Goal: Check status: Check status

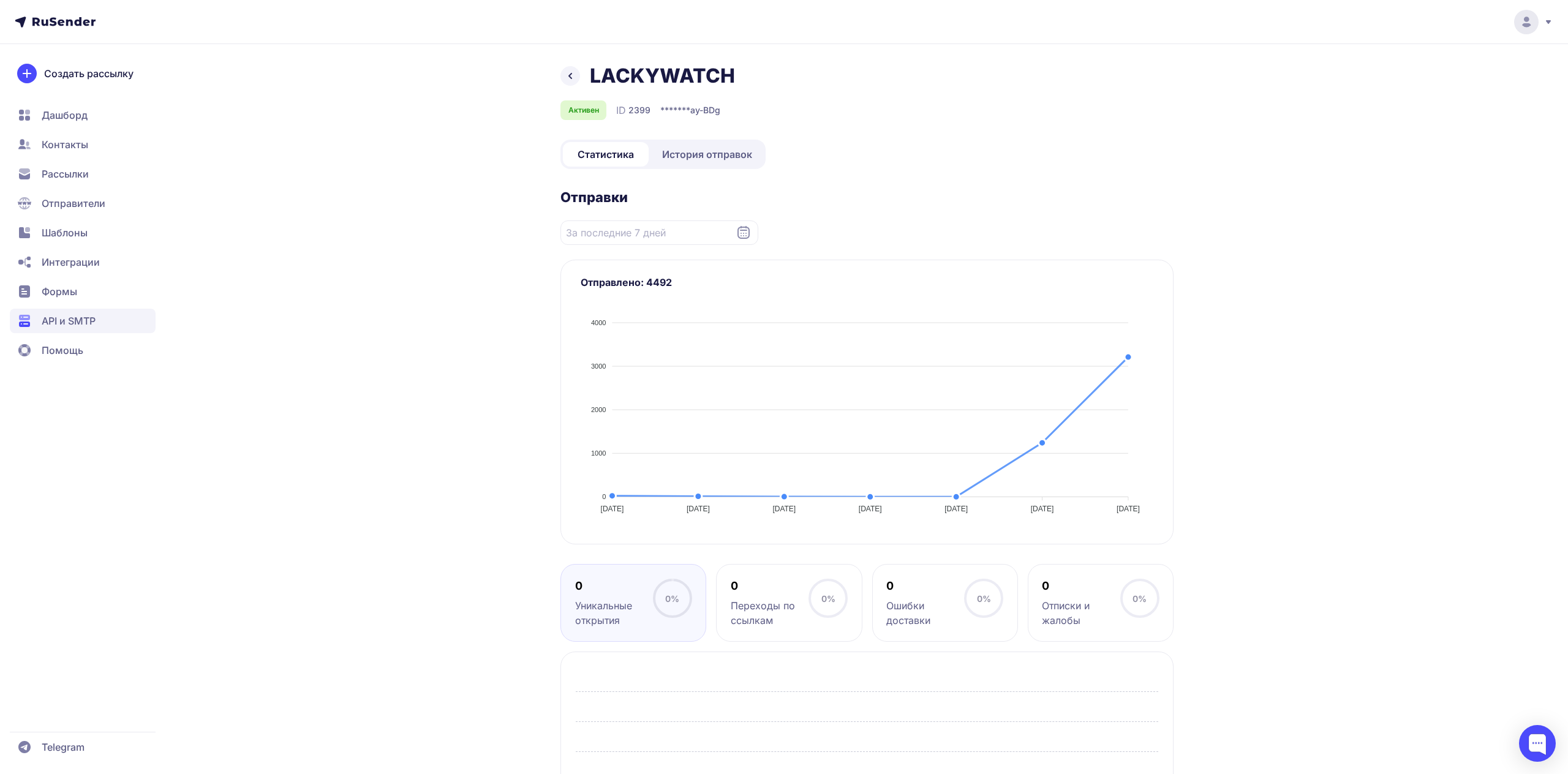
click at [708, 159] on span "История отправок" at bounding box center [708, 154] width 90 height 15
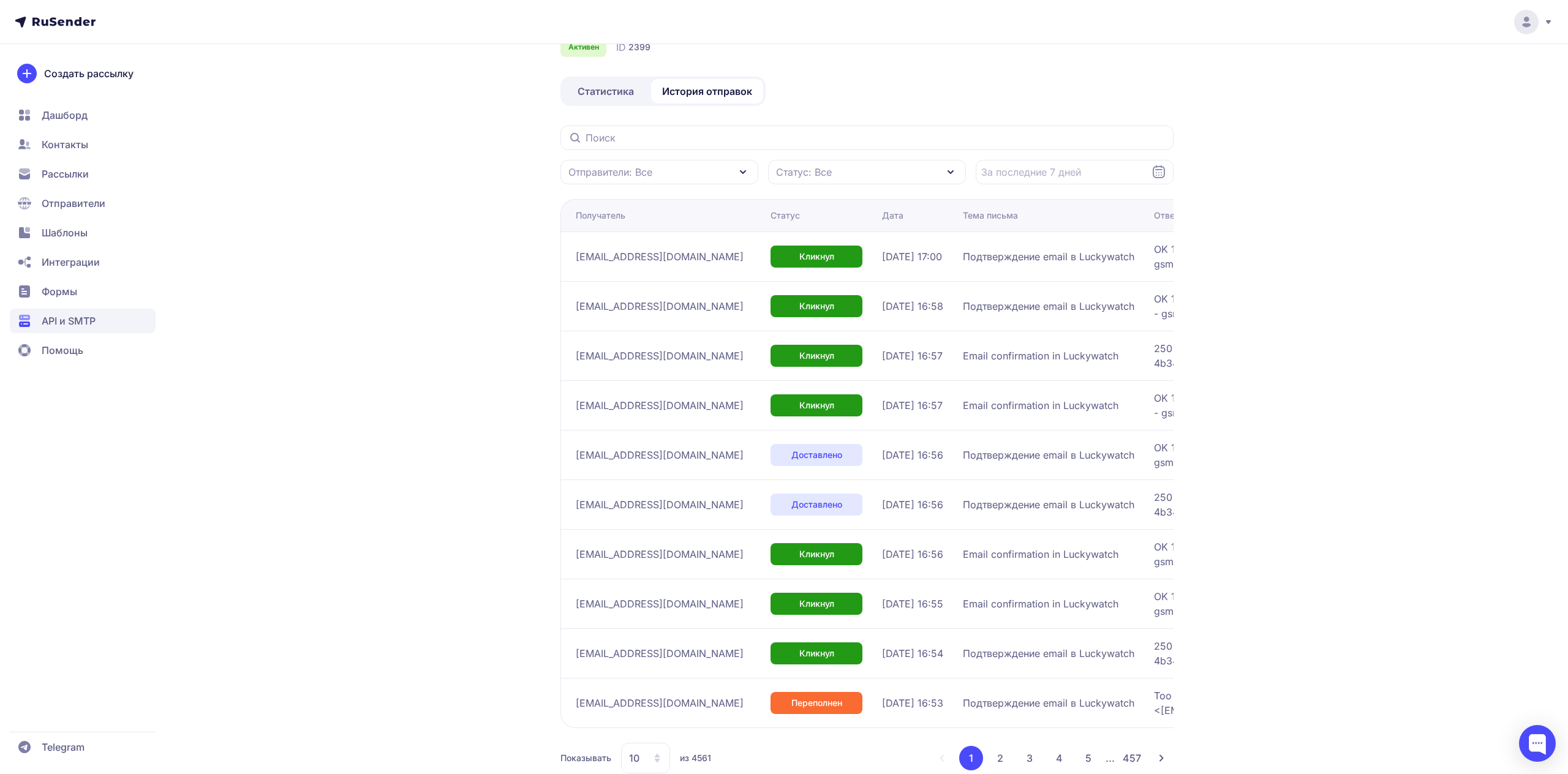
scroll to position [92, 0]
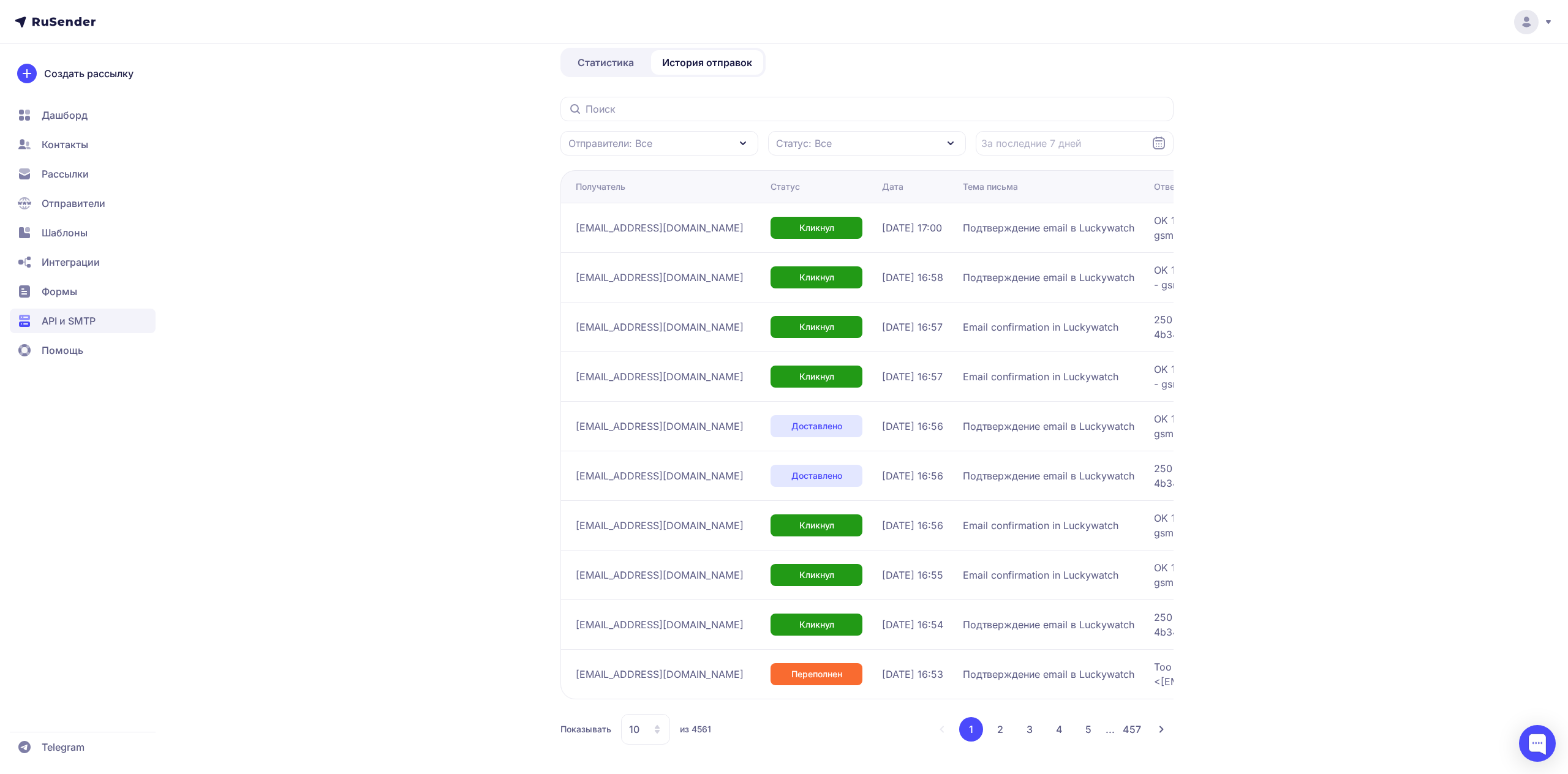
click at [639, 720] on div "10" at bounding box center [646, 730] width 49 height 31
click at [650, 679] on span "100" at bounding box center [695, 690] width 133 height 24
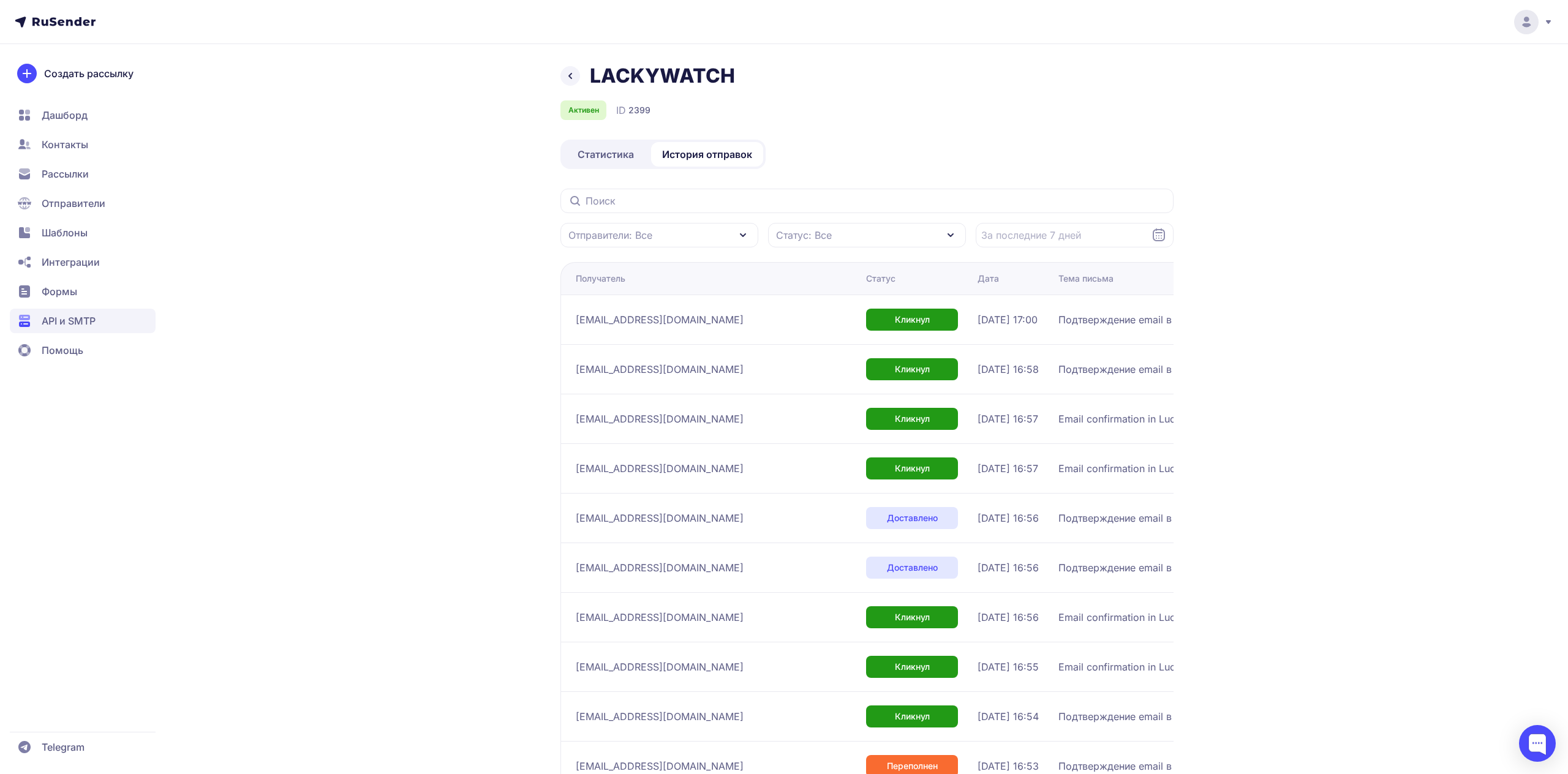
click at [569, 71] on icon at bounding box center [570, 76] width 15 height 15
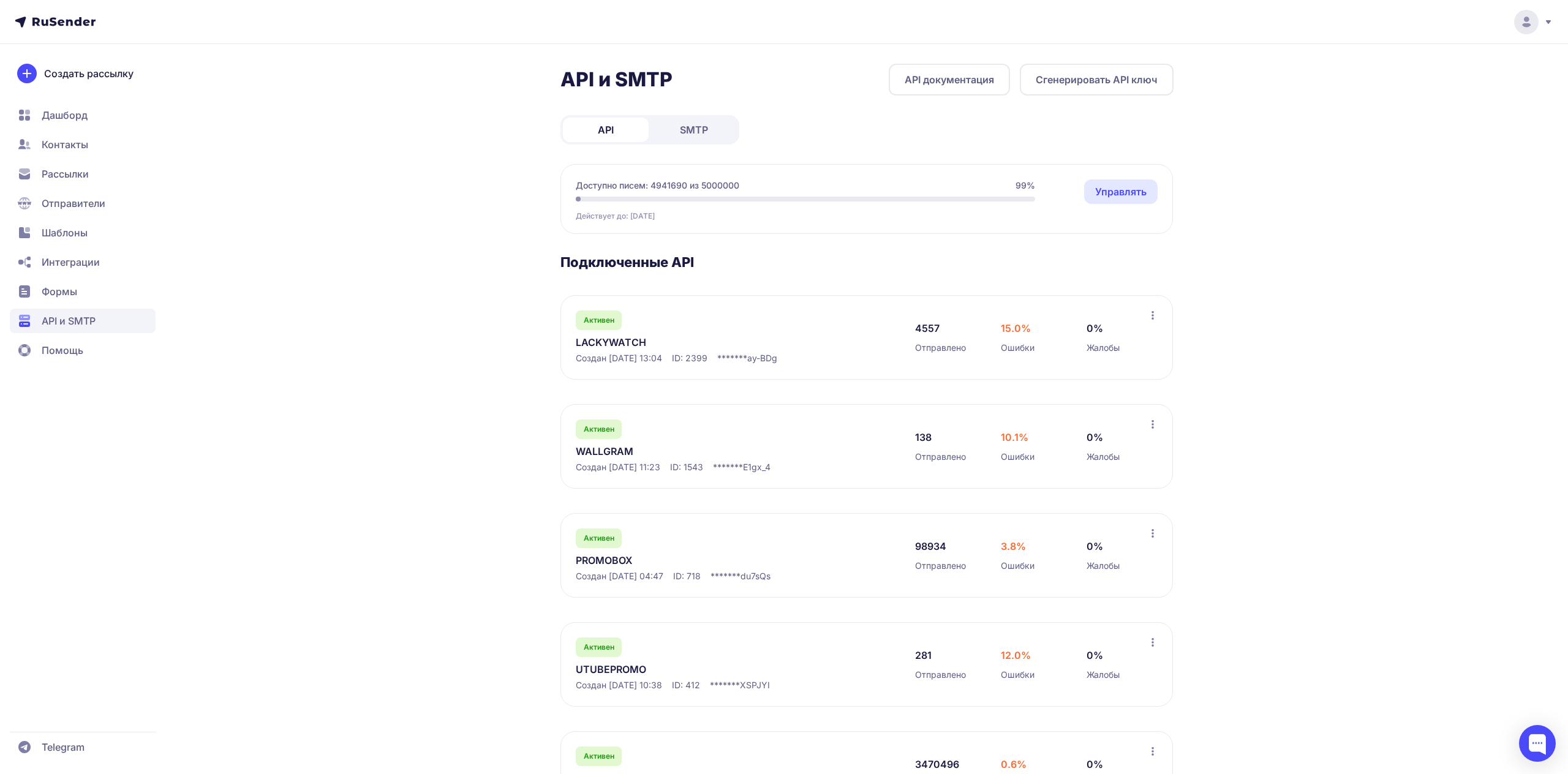
click at [430, 269] on div "API и SMTP API документация Сгенерировать API ключ API SMTP Доступно писем: 494…" at bounding box center [784, 563] width 882 height 999
click at [632, 343] on link "LACKYWATCH" at bounding box center [702, 341] width 251 height 15
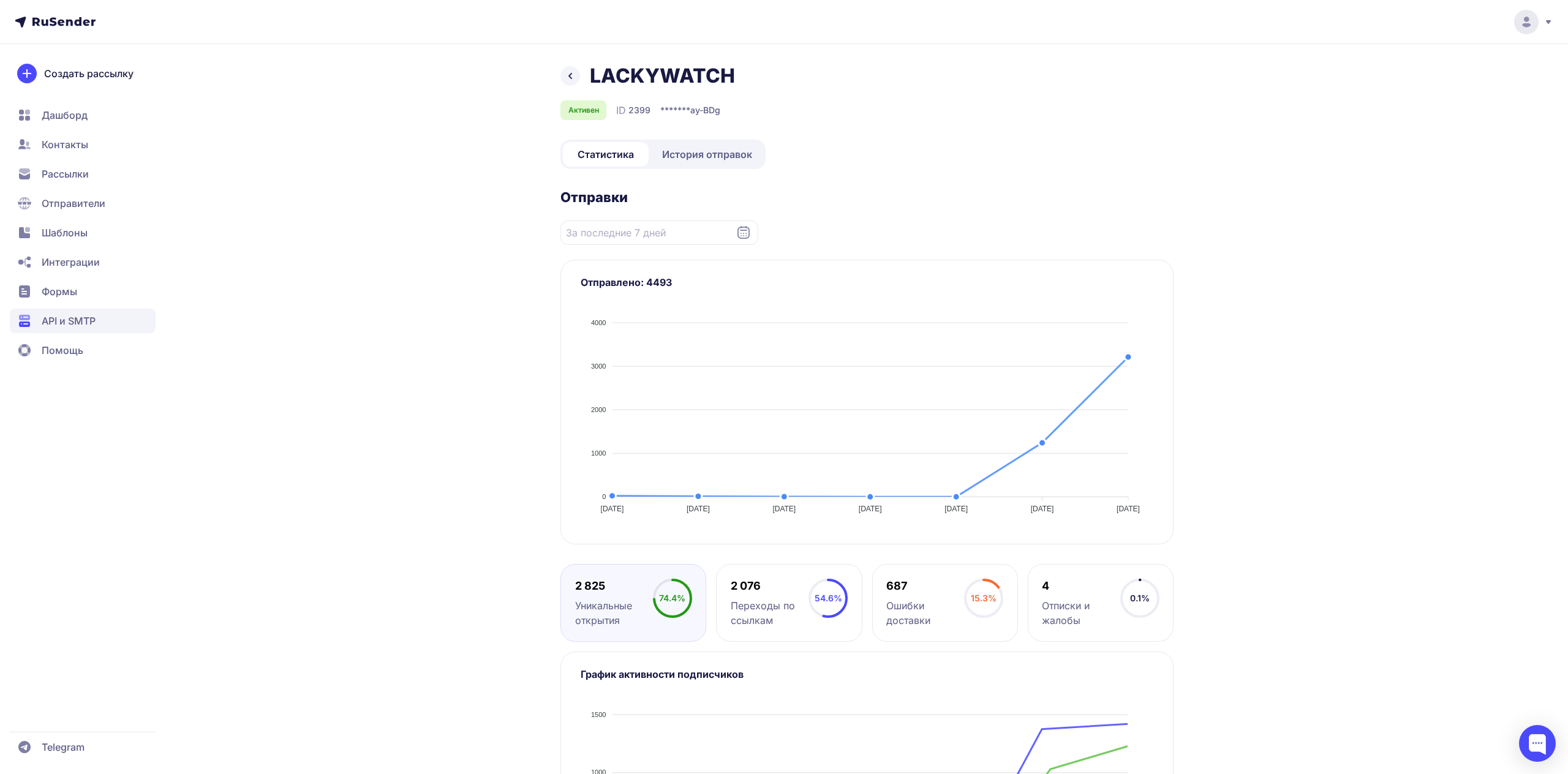
click at [399, 397] on div "LACKYWATCH Активен ID 2399 ******* ay-BDg Статистика История отправок Отправки …" at bounding box center [784, 507] width 882 height 887
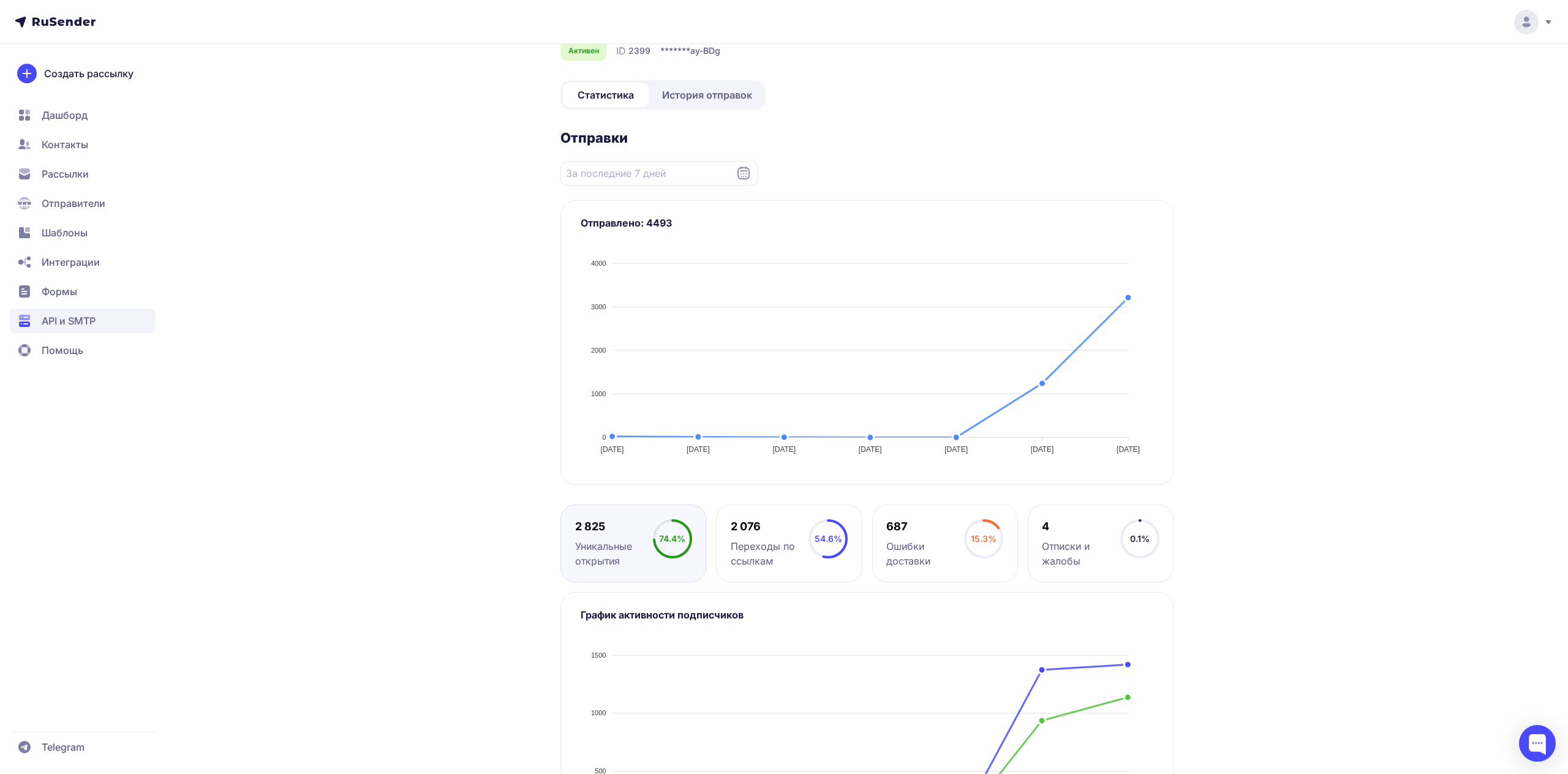
scroll to position [22, 0]
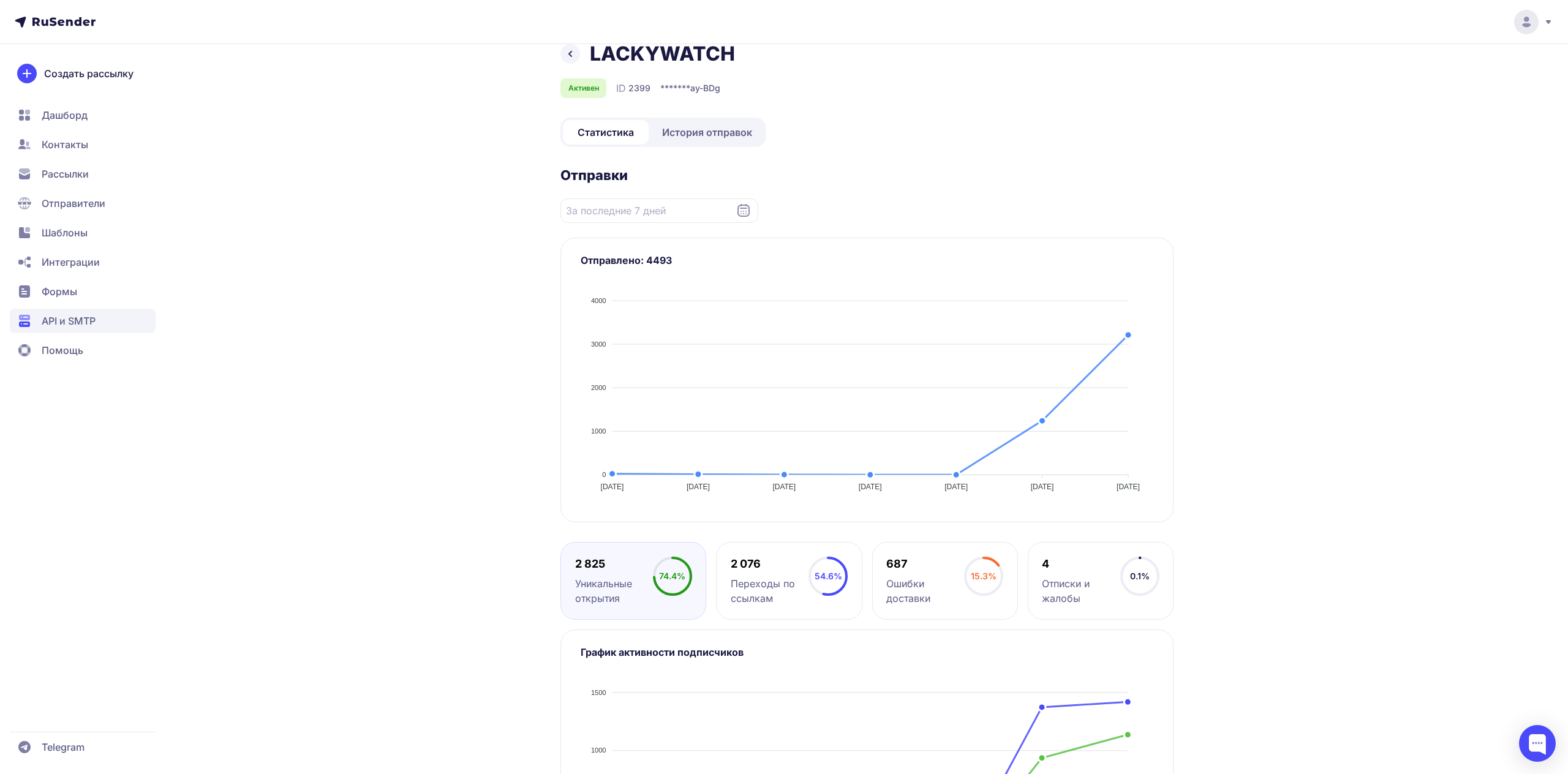
click at [681, 139] on span "История отправок" at bounding box center [708, 132] width 90 height 15
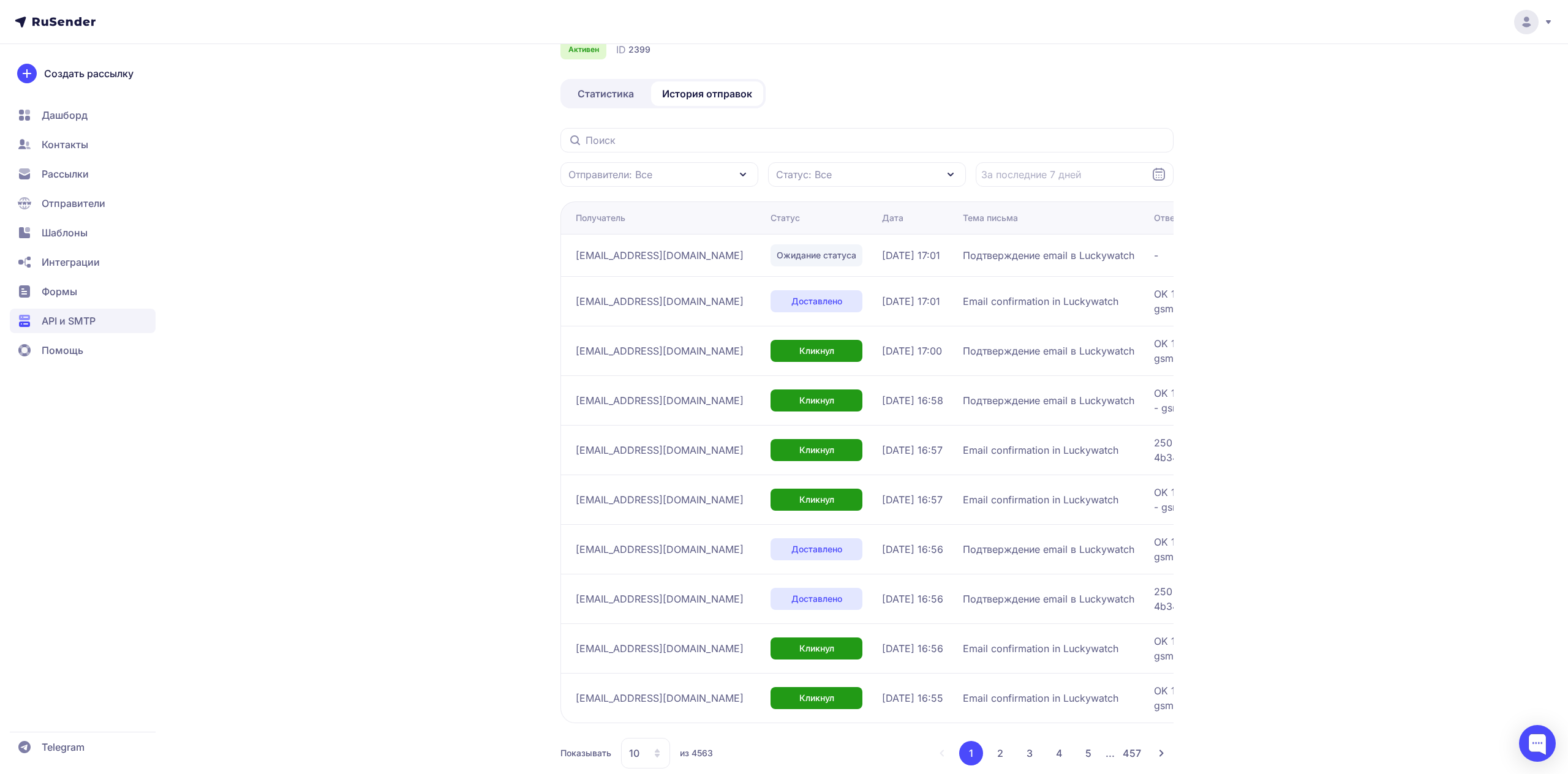
scroll to position [84, 0]
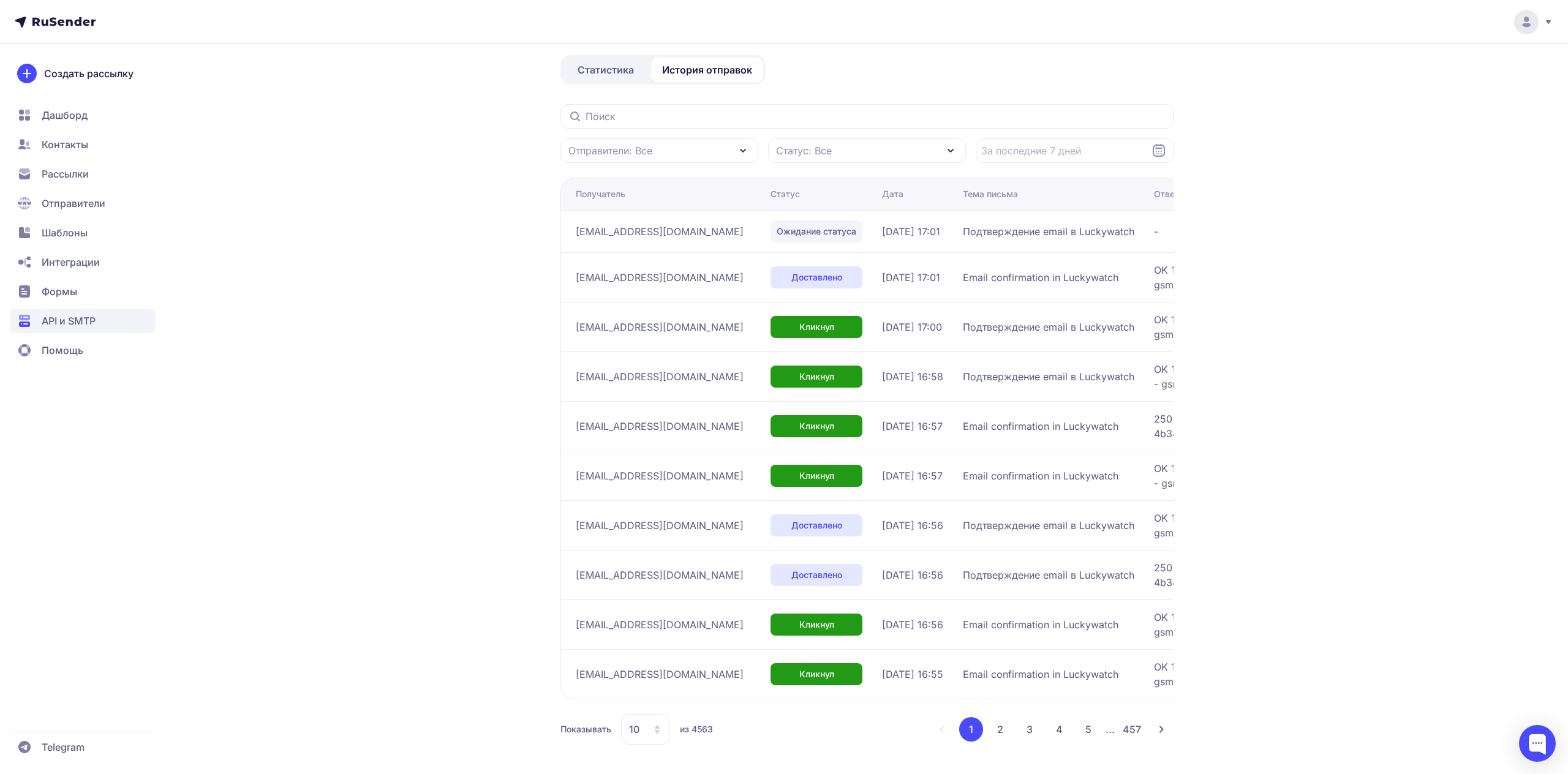
click at [1363, 207] on div "LACKYWATCH Активен ID 2399 Статистика История отправок Отправители: Все Статус:…" at bounding box center [784, 345] width 1568 height 858
